Goal: Book appointment/travel/reservation

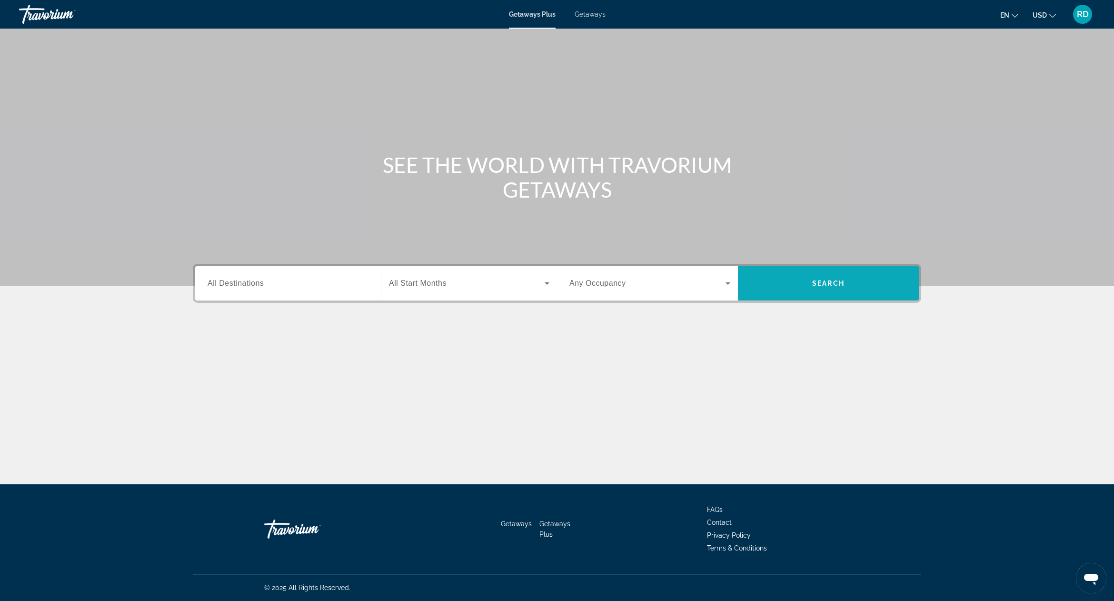
click at [820, 281] on span "Search" at bounding box center [828, 283] width 32 height 8
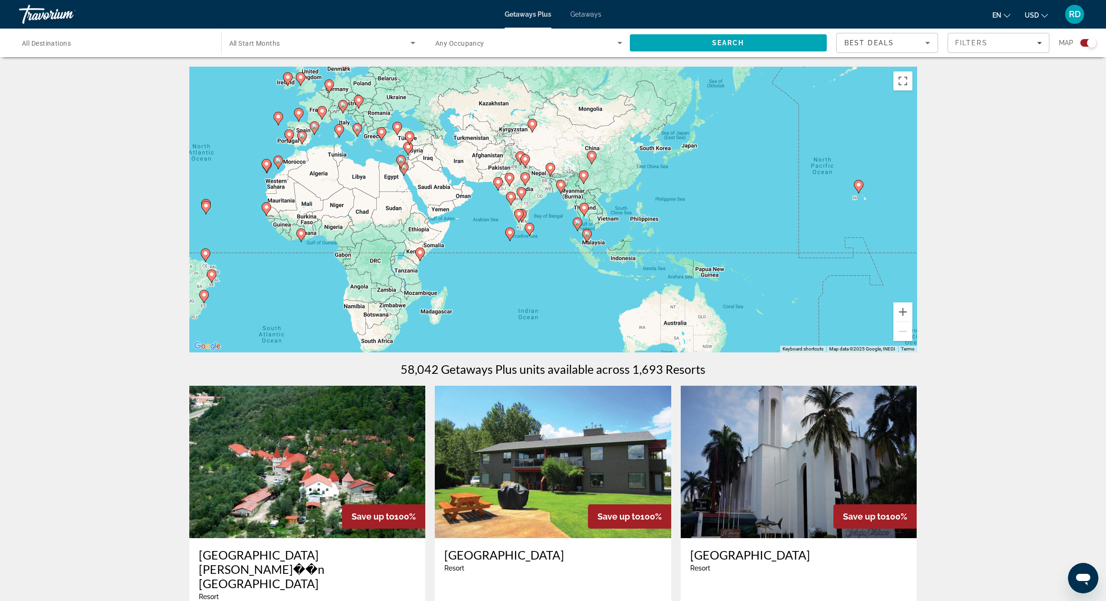
drag, startPoint x: 795, startPoint y: 320, endPoint x: 460, endPoint y: 277, distance: 337.3
click at [460, 277] on div "To activate drag with keyboard, press Alt + Enter. Once in keyboard drag state,…" at bounding box center [553, 210] width 728 height 286
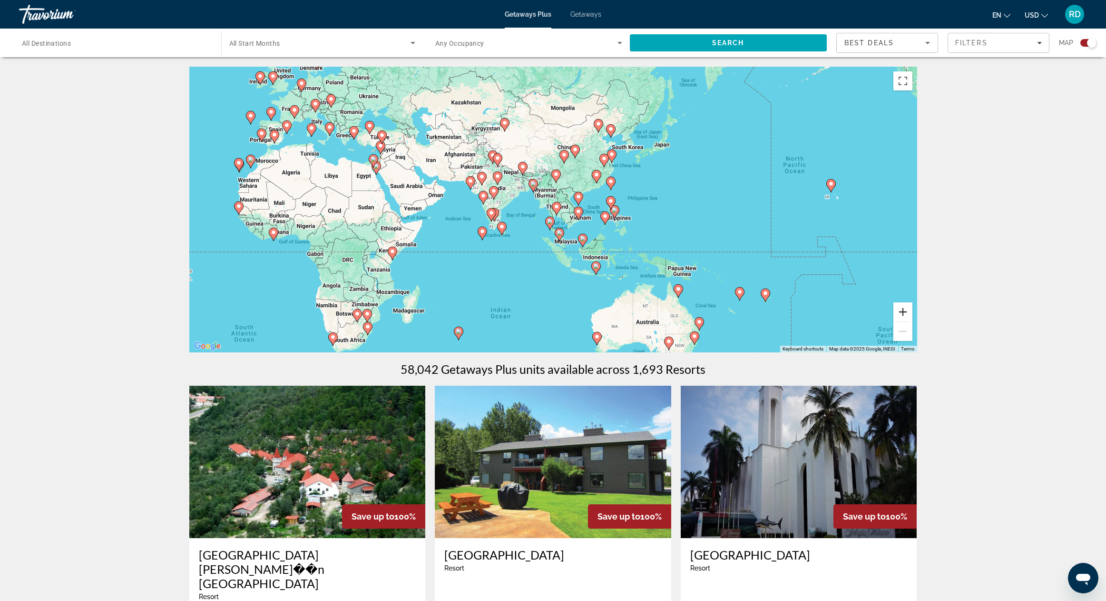
click at [902, 314] on button "Zoom in" at bounding box center [903, 311] width 19 height 19
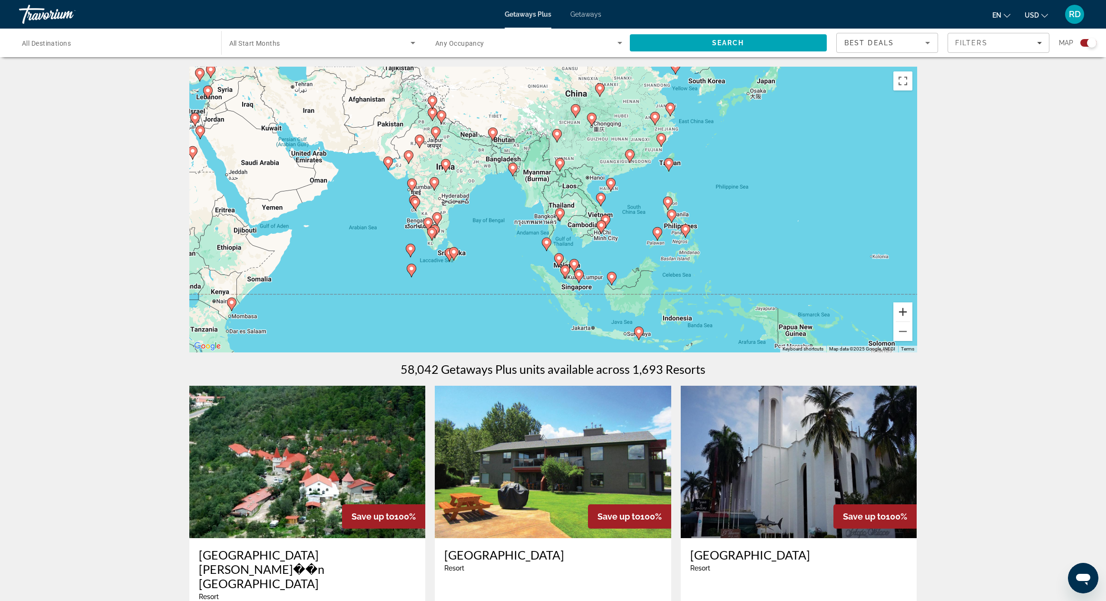
click at [902, 314] on button "Zoom in" at bounding box center [903, 311] width 19 height 19
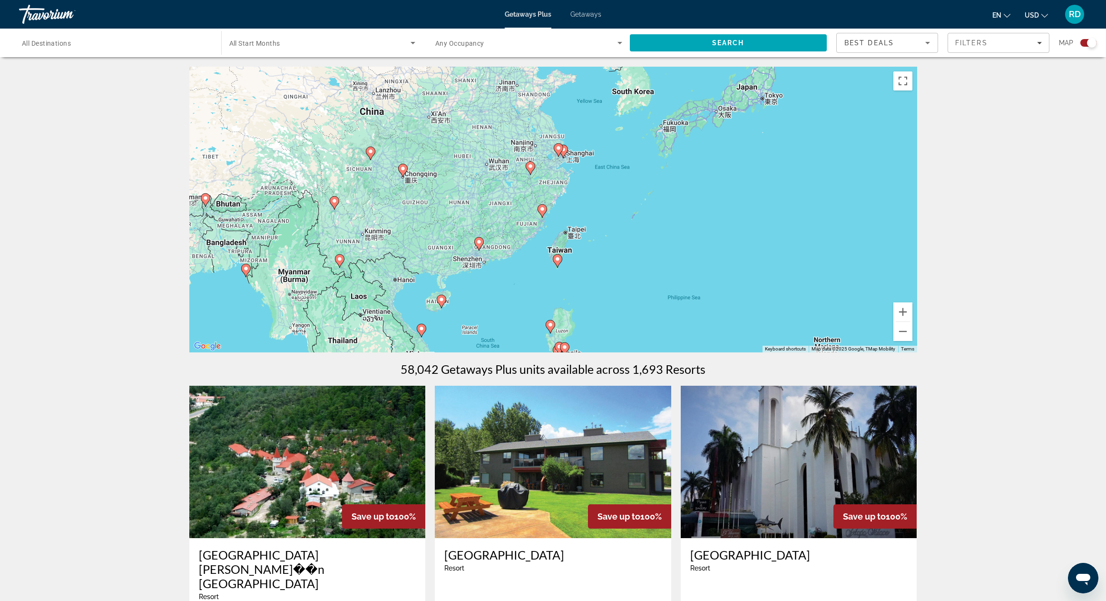
drag, startPoint x: 835, startPoint y: 180, endPoint x: 603, endPoint y: 315, distance: 267.9
click at [606, 316] on div "To activate drag with keyboard, press Alt + Enter. Once in keyboard drag state,…" at bounding box center [553, 210] width 728 height 286
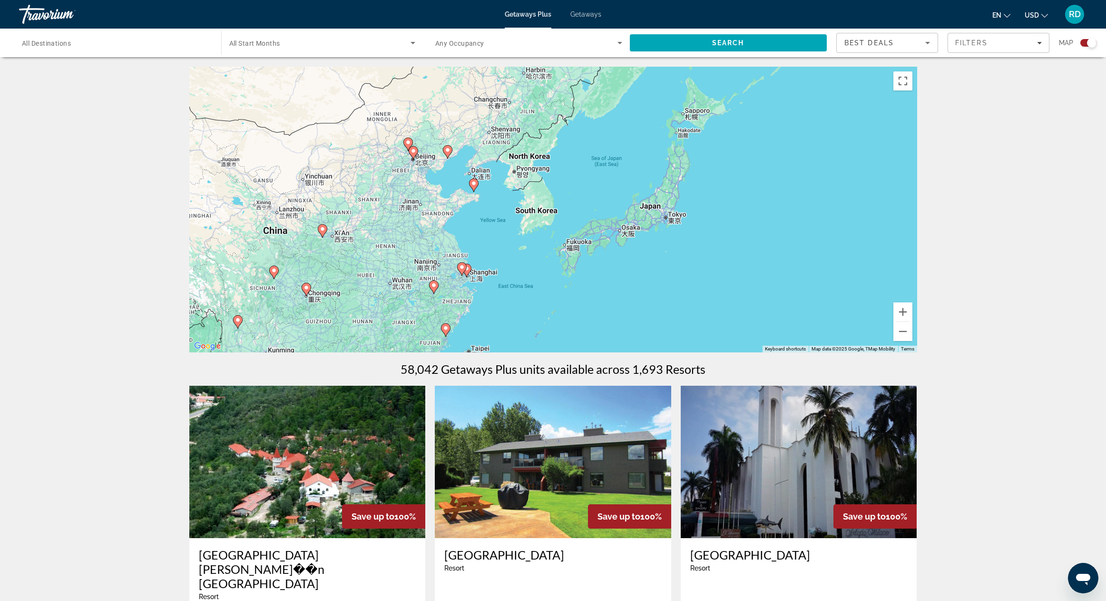
drag, startPoint x: 714, startPoint y: 196, endPoint x: 617, endPoint y: 310, distance: 149.5
click at [617, 316] on div "To activate drag with keyboard, press Alt + Enter. Once in keyboard drag state,…" at bounding box center [553, 210] width 728 height 286
click at [154, 45] on input "Destination All Destinations" at bounding box center [115, 43] width 187 height 11
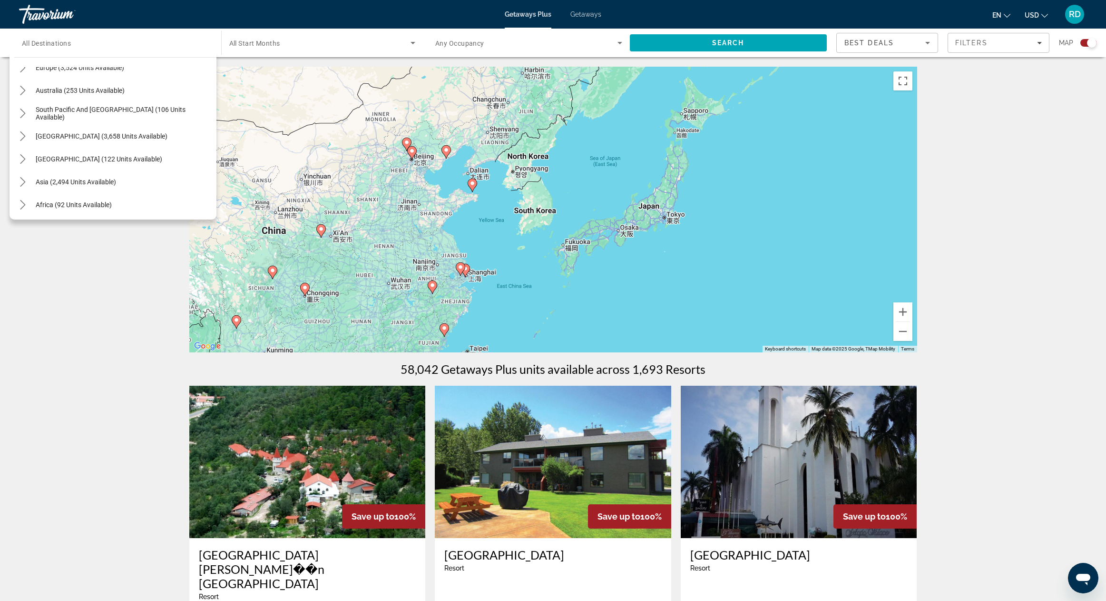
scroll to position [130, 0]
click at [107, 182] on span "Asia (2,494 units available)" at bounding box center [76, 182] width 80 height 8
type input "**********"
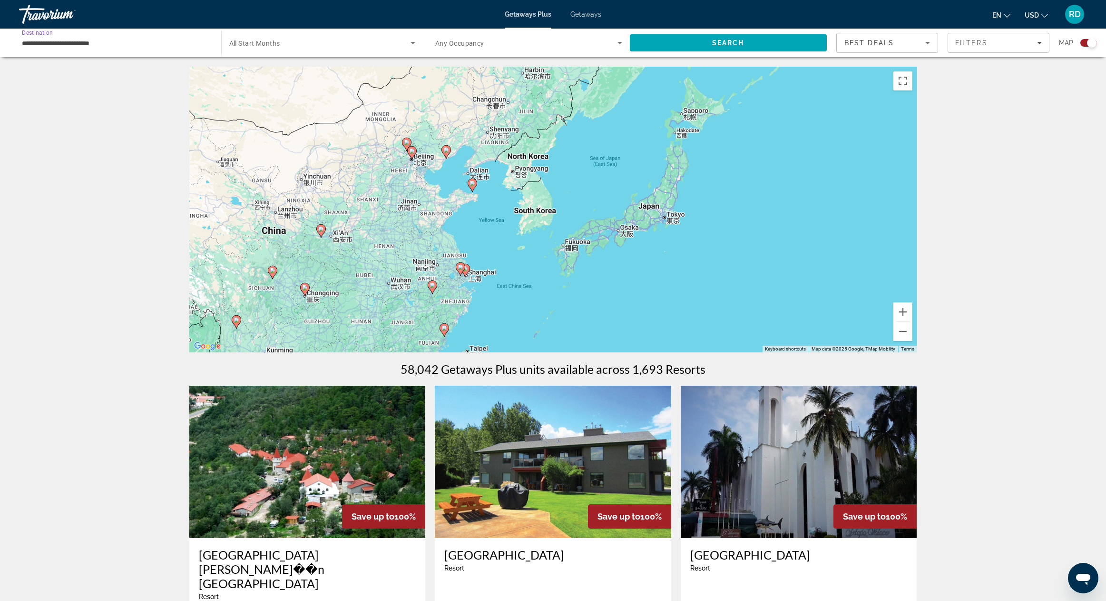
click at [163, 45] on input "**********" at bounding box center [115, 43] width 187 height 11
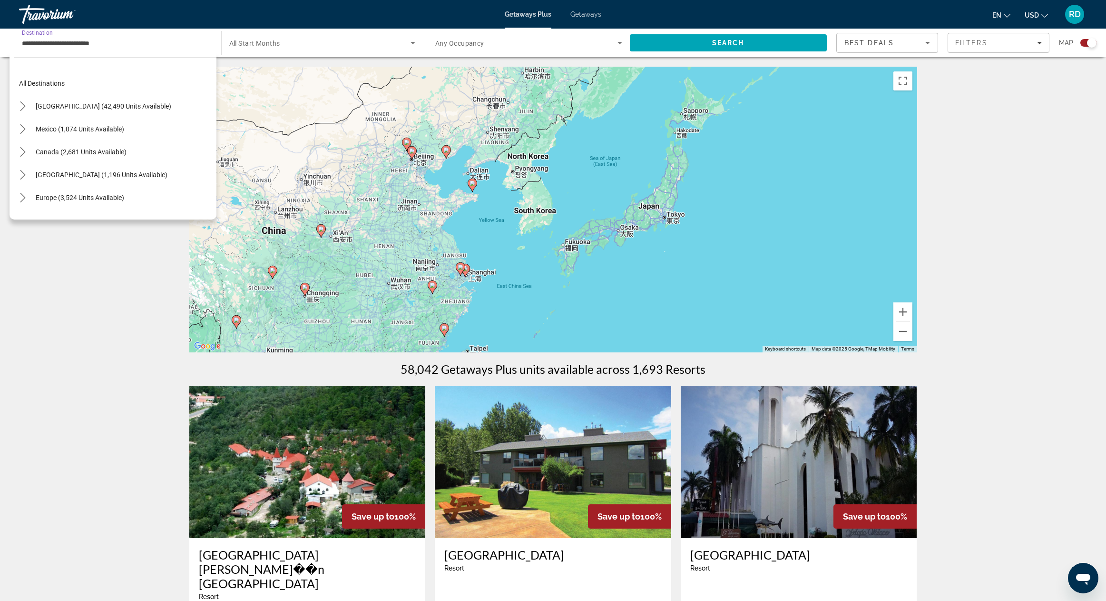
scroll to position [171, 0]
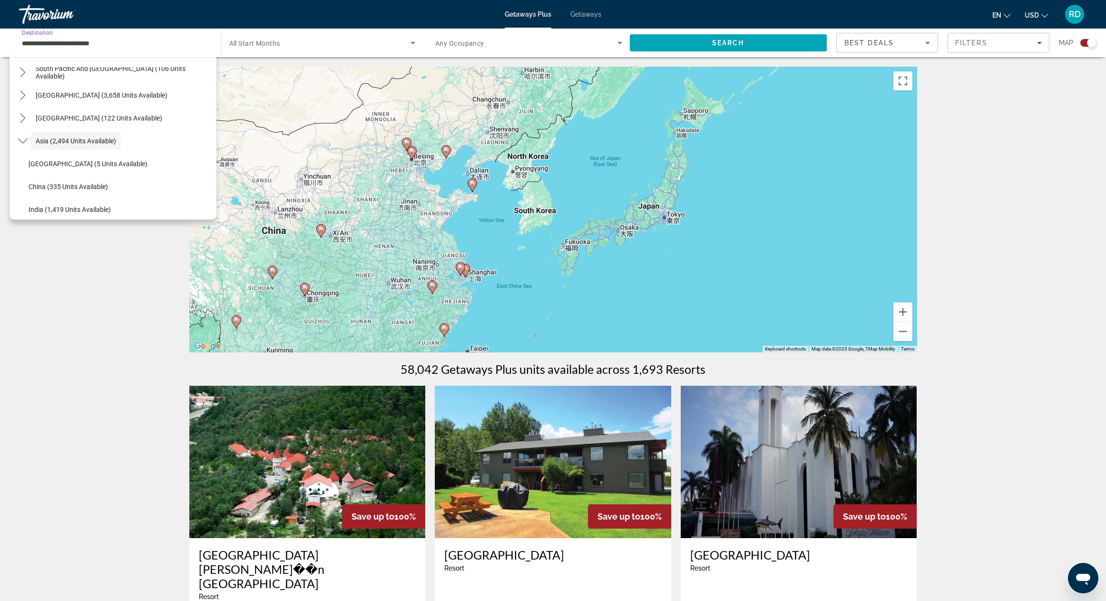
click at [379, 44] on span "Search widget" at bounding box center [320, 42] width 182 height 11
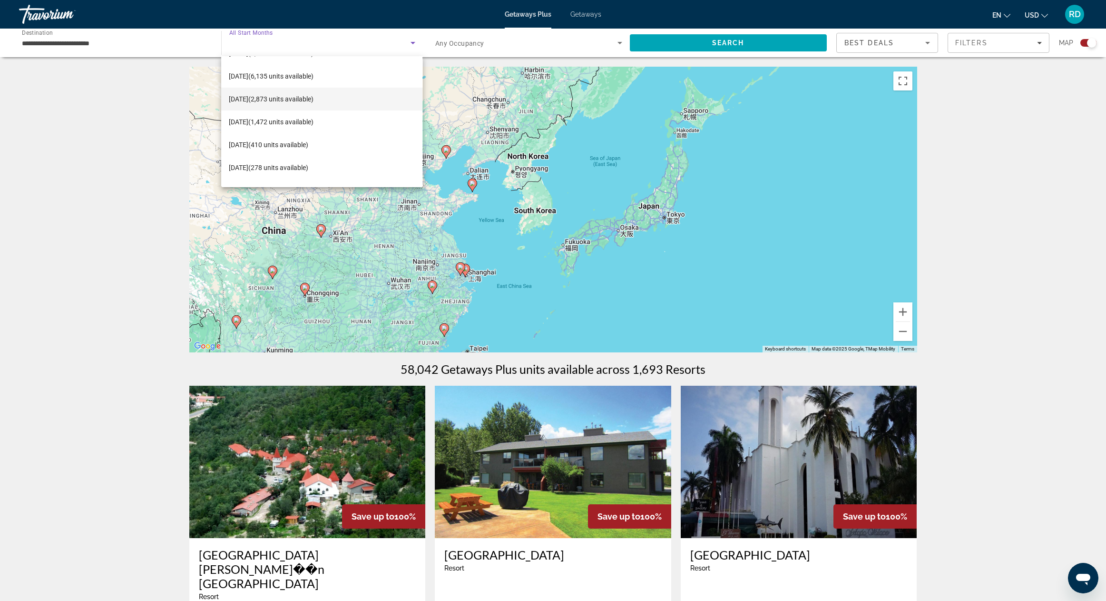
scroll to position [147, 0]
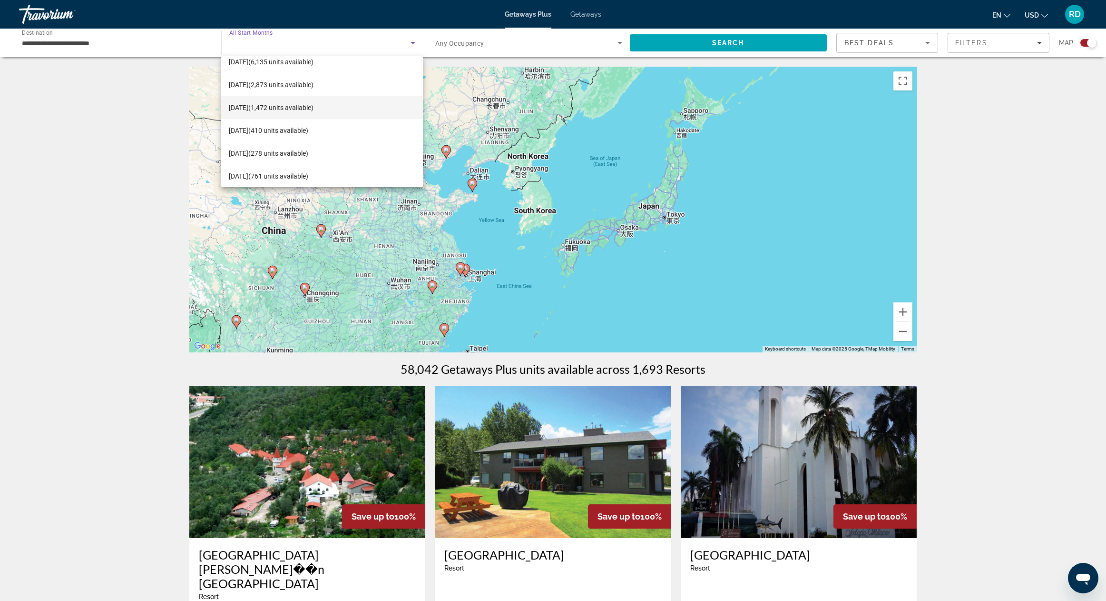
click at [284, 108] on span "[DATE] (1,472 units available)" at bounding box center [271, 107] width 85 height 11
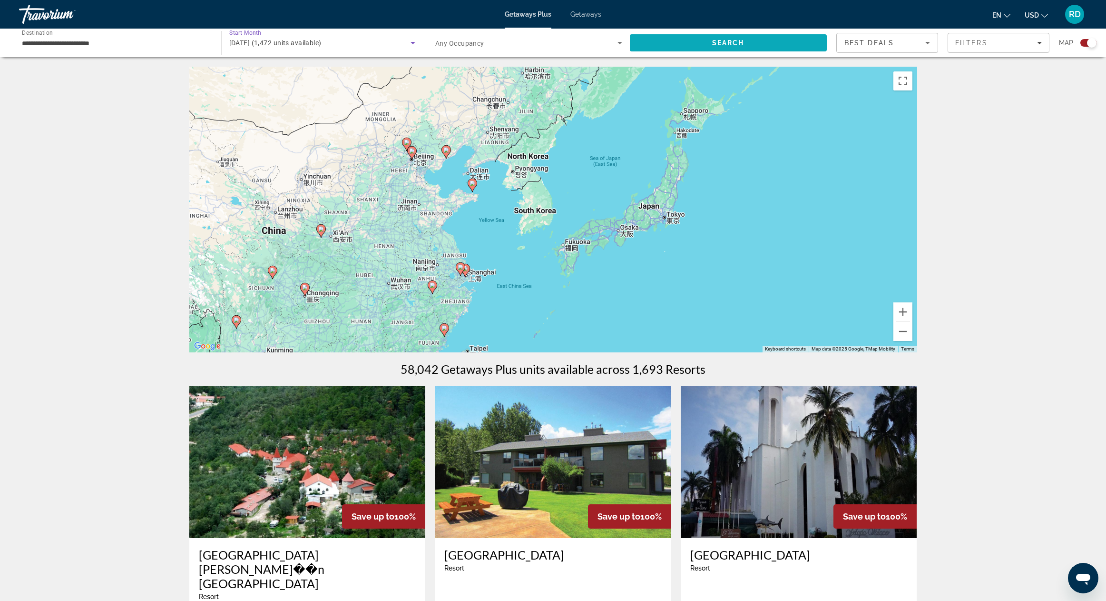
click at [744, 44] on span "Search" at bounding box center [728, 43] width 32 height 8
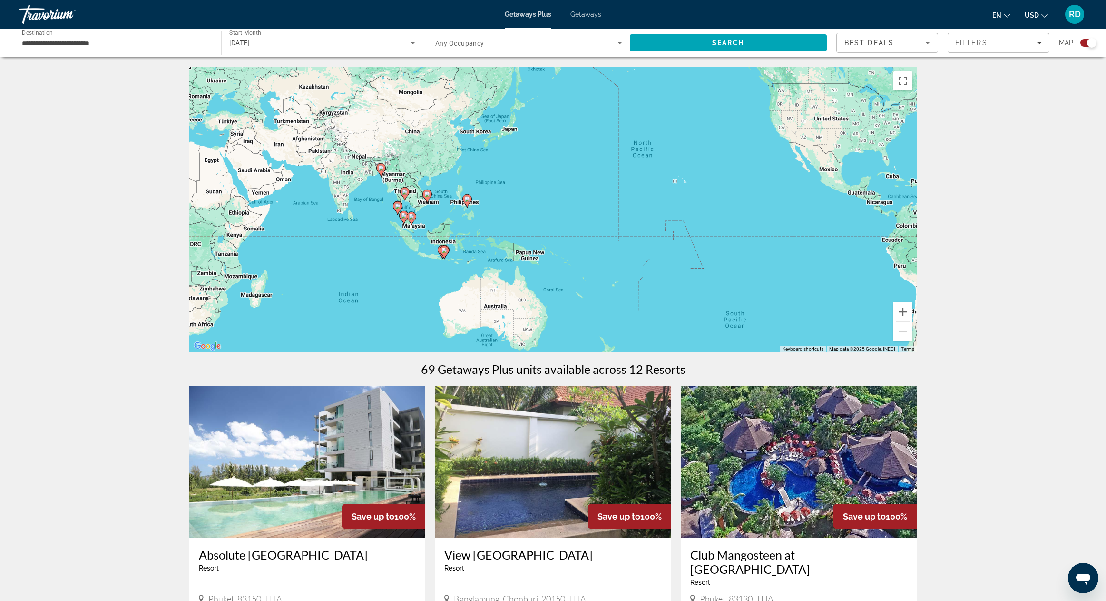
drag, startPoint x: 604, startPoint y: 275, endPoint x: 531, endPoint y: 192, distance: 110.6
click at [531, 192] on div "To activate drag with keyboard, press Alt + Enter. Once in keyboard drag state,…" at bounding box center [553, 210] width 728 height 286
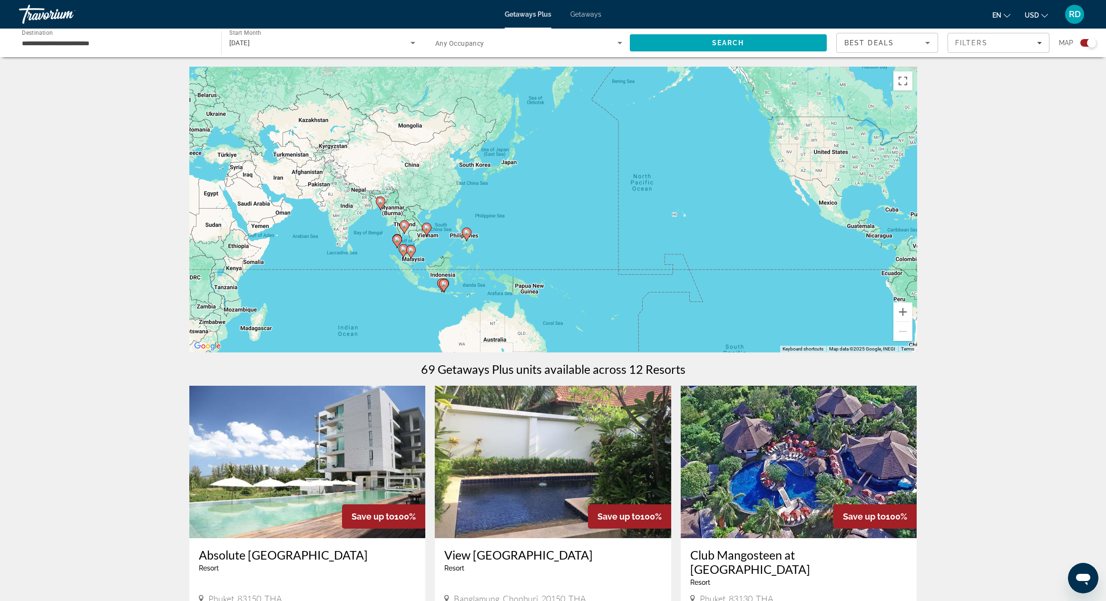
drag, startPoint x: 536, startPoint y: 164, endPoint x: 537, endPoint y: 205, distance: 40.5
click at [537, 205] on div "To activate drag with keyboard, press Alt + Enter. Once in keyboard drag state,…" at bounding box center [553, 210] width 728 height 286
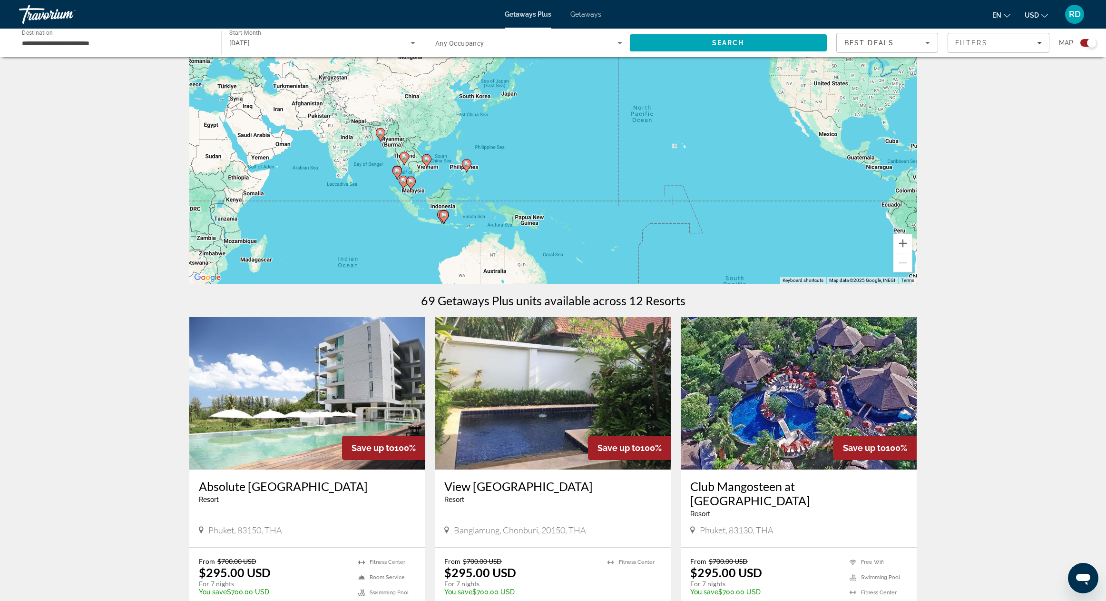
scroll to position [266, 0]
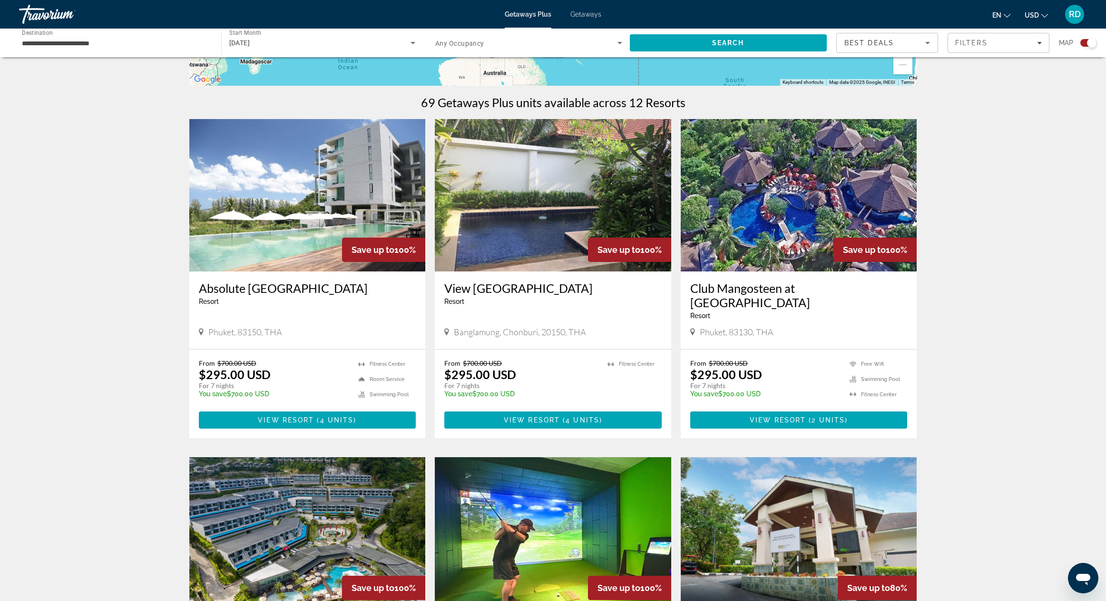
click at [777, 253] on img "Main content" at bounding box center [799, 195] width 237 height 152
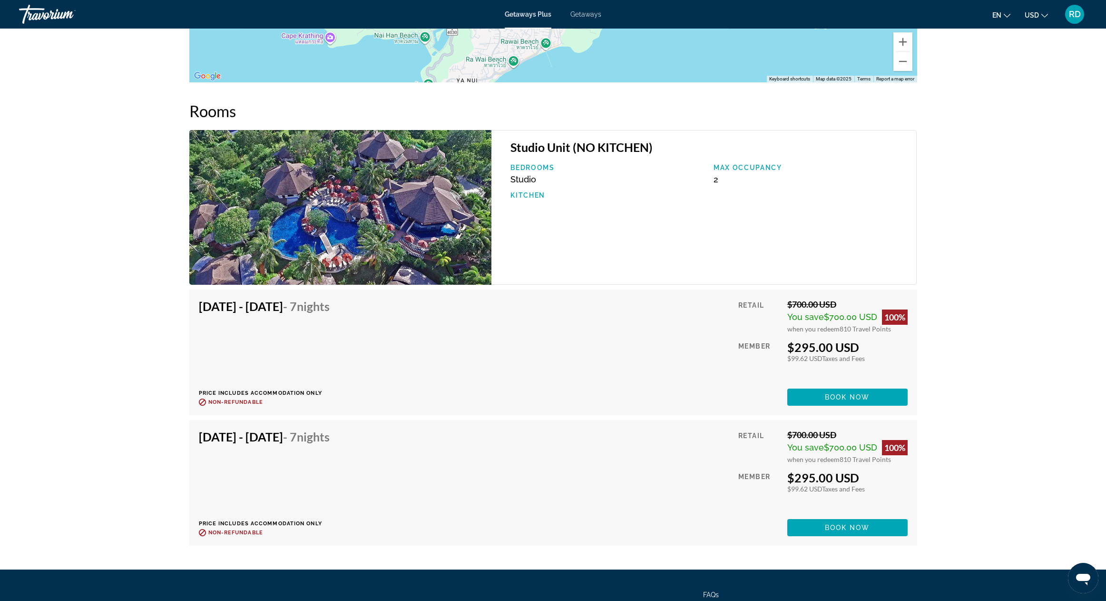
scroll to position [1439, 0]
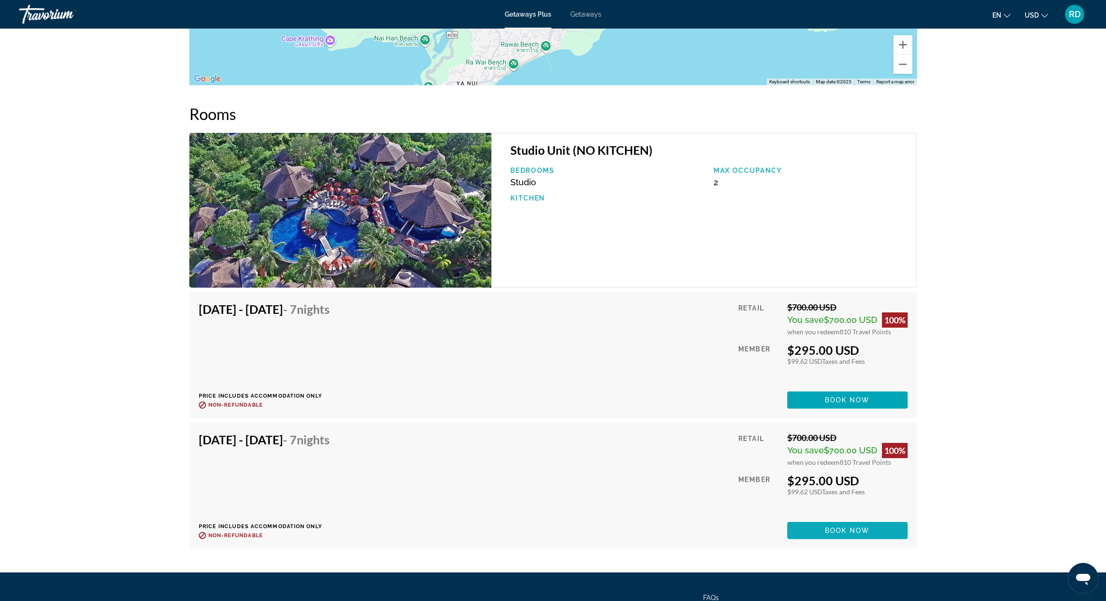
click at [844, 526] on span "Book now" at bounding box center [847, 530] width 45 height 8
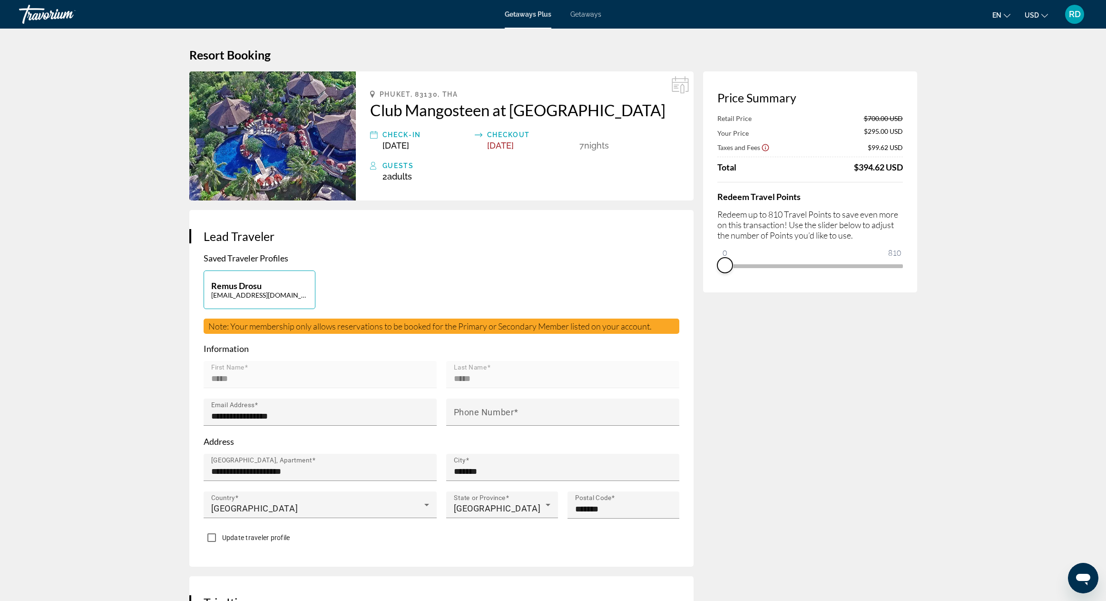
drag, startPoint x: 892, startPoint y: 280, endPoint x: 721, endPoint y: 279, distance: 170.8
click at [721, 279] on div "Price Summary Retail Price $700.00 USD Your Price $295.00 USD Taxes and Fees $9…" at bounding box center [810, 181] width 214 height 221
drag, startPoint x: 729, startPoint y: 252, endPoint x: 742, endPoint y: 252, distance: 12.9
click at [742, 264] on ngx-slider "0 810 80" at bounding box center [811, 265] width 186 height 2
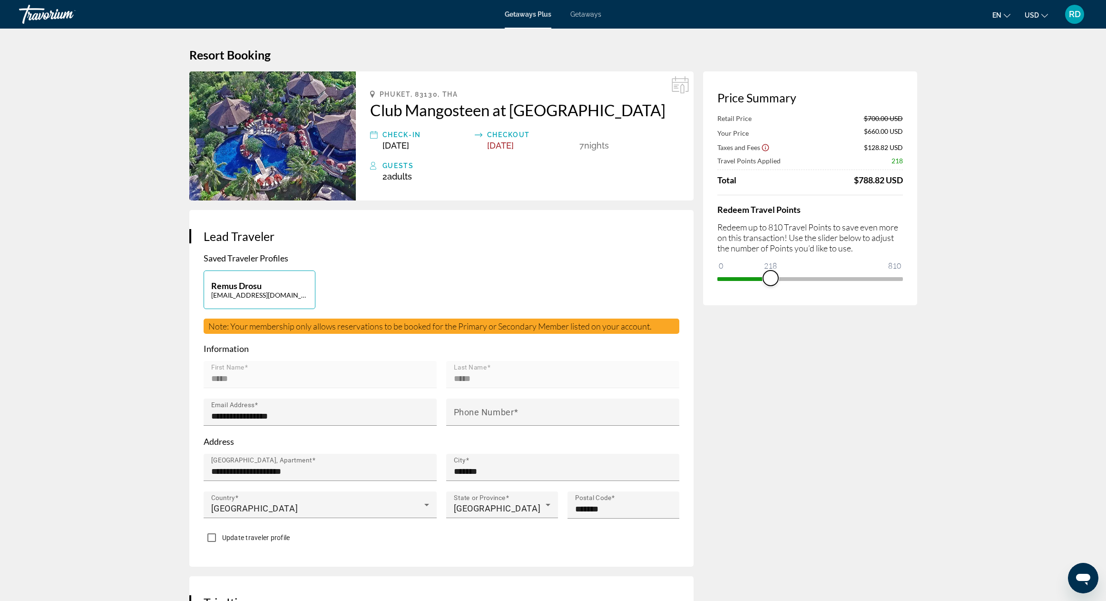
drag, startPoint x: 742, startPoint y: 278, endPoint x: 772, endPoint y: 277, distance: 30.0
click at [772, 277] on span "ngx-slider" at bounding box center [770, 277] width 15 height 15
drag, startPoint x: 772, startPoint y: 277, endPoint x: 793, endPoint y: 278, distance: 21.5
click at [793, 278] on span "ngx-slider" at bounding box center [793, 277] width 15 height 15
drag, startPoint x: 793, startPoint y: 278, endPoint x: 807, endPoint y: 278, distance: 13.3
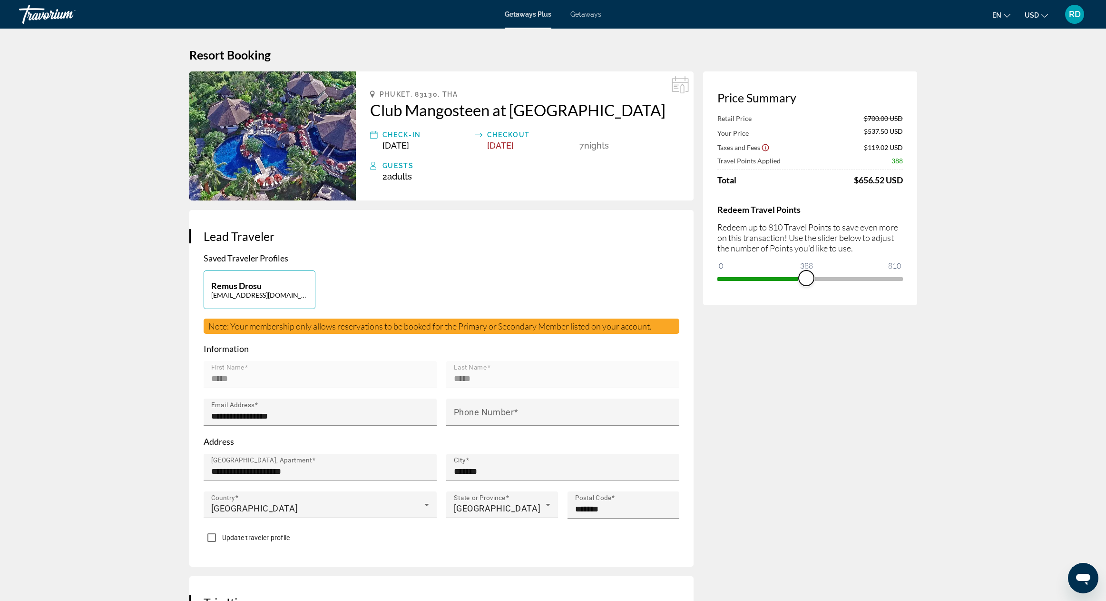
click at [807, 278] on span "ngx-slider" at bounding box center [806, 277] width 15 height 15
drag, startPoint x: 808, startPoint y: 279, endPoint x: 832, endPoint y: 278, distance: 24.3
click at [832, 278] on span "ngx-slider" at bounding box center [832, 277] width 15 height 15
drag, startPoint x: 832, startPoint y: 278, endPoint x: 849, endPoint y: 277, distance: 16.7
click at [849, 277] on span "ngx-slider" at bounding box center [847, 277] width 15 height 15
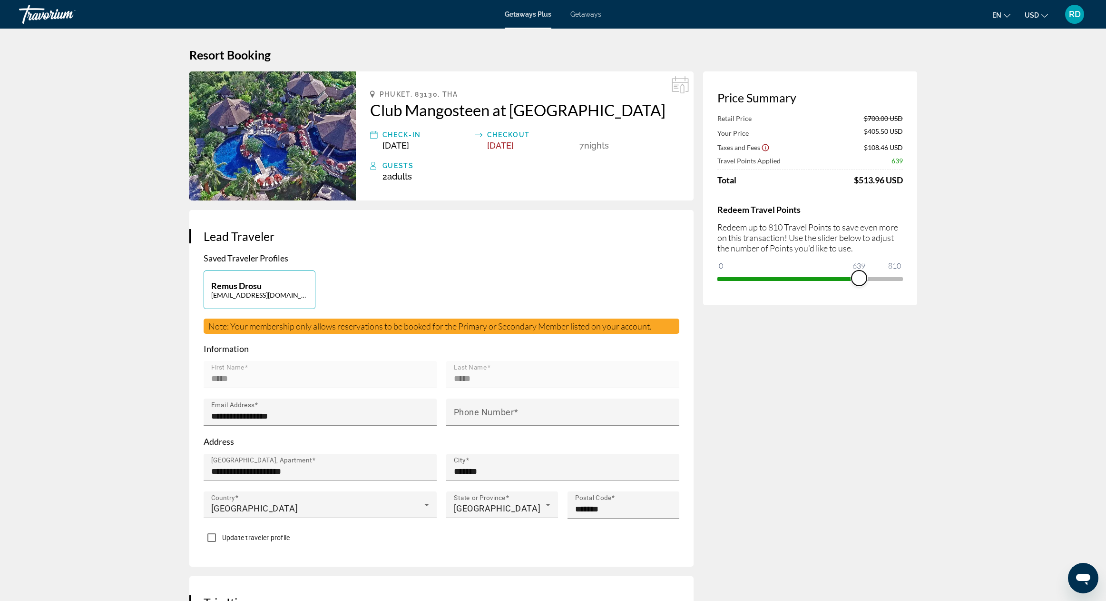
drag, startPoint x: 849, startPoint y: 277, endPoint x: 859, endPoint y: 277, distance: 10.5
click at [859, 277] on span "ngx-slider" at bounding box center [859, 277] width 15 height 15
drag, startPoint x: 859, startPoint y: 277, endPoint x: 870, endPoint y: 277, distance: 10.9
click at [870, 277] on span "ngx-slider" at bounding box center [868, 277] width 15 height 15
drag, startPoint x: 870, startPoint y: 277, endPoint x: 880, endPoint y: 278, distance: 10.1
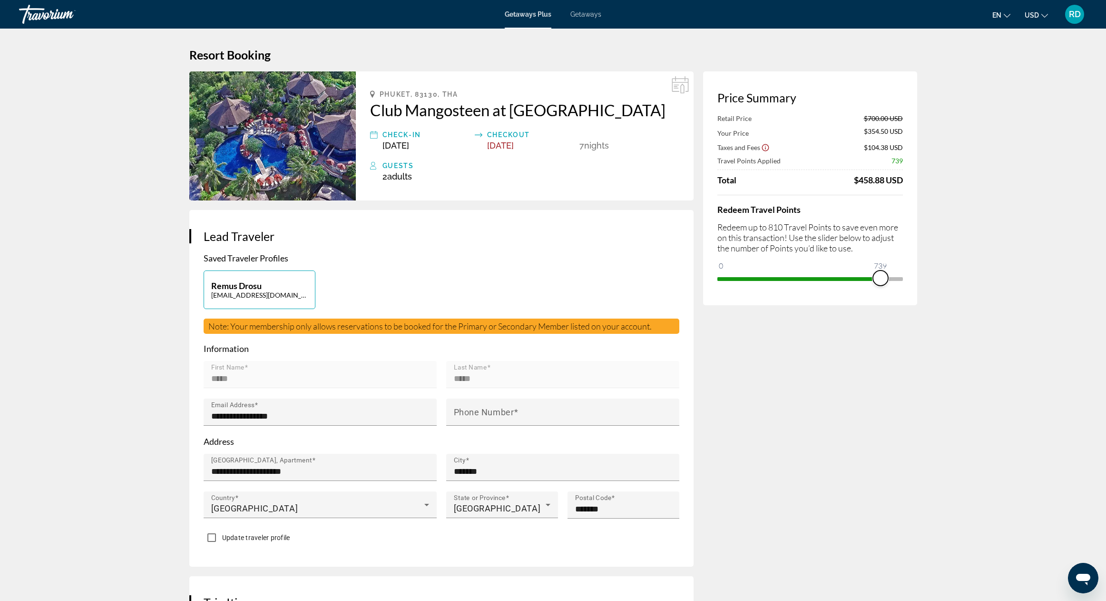
click at [880, 278] on span "ngx-slider" at bounding box center [880, 277] width 15 height 15
drag, startPoint x: 880, startPoint y: 278, endPoint x: 891, endPoint y: 279, distance: 10.5
click at [891, 279] on span "ngx-slider" at bounding box center [891, 277] width 15 height 15
drag, startPoint x: 891, startPoint y: 279, endPoint x: 903, endPoint y: 279, distance: 11.9
click at [903, 279] on span "ngx-slider" at bounding box center [895, 277] width 15 height 15
